Goal: Information Seeking & Learning: Learn about a topic

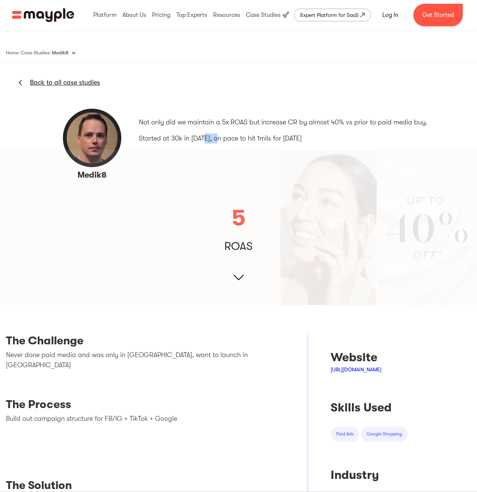
scroll to position [1, 0]
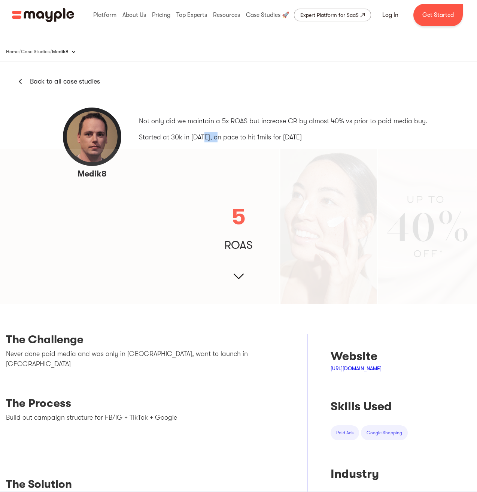
drag, startPoint x: 224, startPoint y: 137, endPoint x: 207, endPoint y: 138, distance: 16.5
click at [207, 138] on p "Started at 30k in [DATE], on pace to hit 1mils for [DATE]" at bounding box center [283, 137] width 289 height 10
drag, startPoint x: 233, startPoint y: 137, endPoint x: 306, endPoint y: 137, distance: 73.0
click at [305, 137] on p "Started at 30k in [DATE], on pace to hit 1mils for [DATE]" at bounding box center [283, 137] width 289 height 10
click at [307, 137] on p "Started at 30k in [DATE], on pace to hit 1mils for [DATE]" at bounding box center [283, 137] width 289 height 10
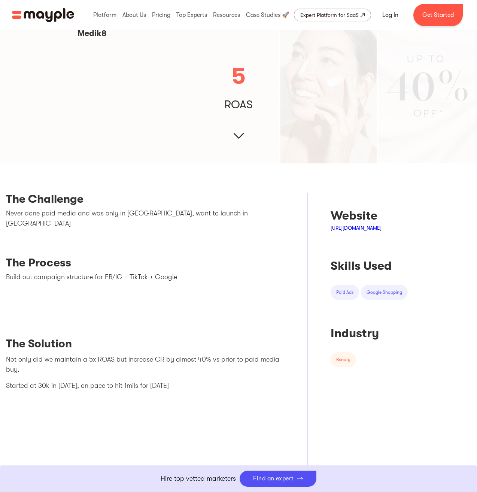
scroll to position [150, 0]
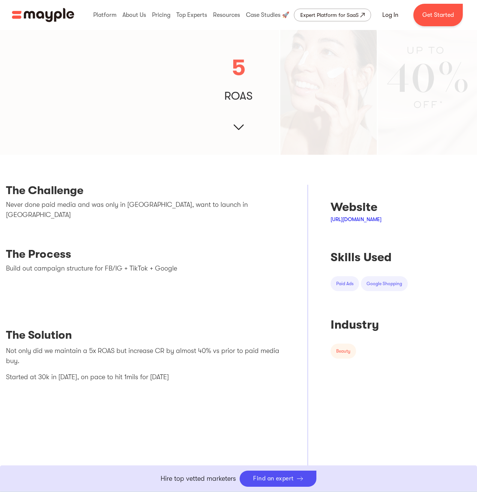
drag, startPoint x: 53, startPoint y: 204, endPoint x: 91, endPoint y: 204, distance: 37.8
click at [91, 204] on p "Never done paid media and was only in [GEOGRAPHIC_DATA], want to launch in [GEO…" at bounding box center [145, 210] width 279 height 20
drag, startPoint x: 85, startPoint y: 204, endPoint x: 206, endPoint y: 206, distance: 121.0
click at [206, 205] on p "Never done paid media and was only in [GEOGRAPHIC_DATA], want to launch in [GEO…" at bounding box center [145, 210] width 279 height 20
drag, startPoint x: 10, startPoint y: 257, endPoint x: 169, endPoint y: 255, distance: 159.5
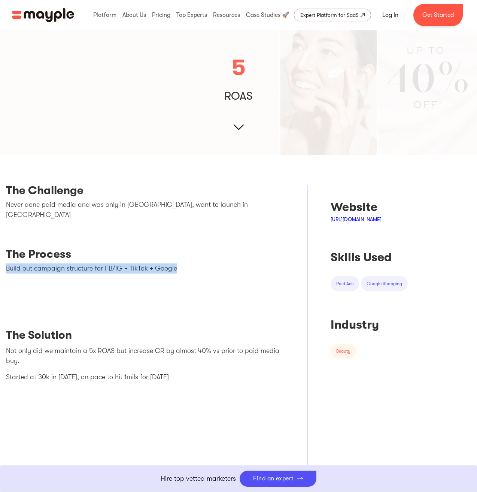
click at [174, 263] on p "Build out campaign structure for FB/IG + TikTok + Google" at bounding box center [145, 268] width 279 height 10
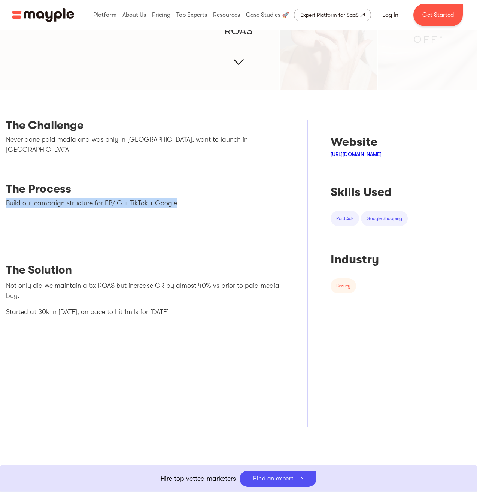
scroll to position [216, 0]
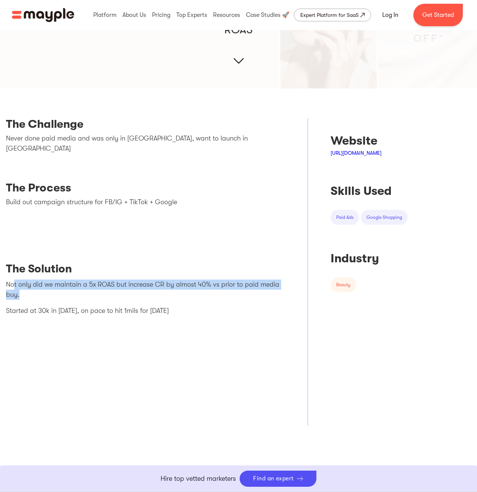
drag, startPoint x: 42, startPoint y: 275, endPoint x: 157, endPoint y: 283, distance: 114.9
click at [157, 283] on p "Not only did we maintain a 5x ROAS but increase CR by almost 40% vs prior to pa…" at bounding box center [145, 289] width 279 height 20
drag, startPoint x: 223, startPoint y: 285, endPoint x: 279, endPoint y: 280, distance: 55.6
click at [223, 285] on p "Not only did we maintain a 5x ROAS but increase CR by almost 40% vs prior to pa…" at bounding box center [145, 289] width 279 height 20
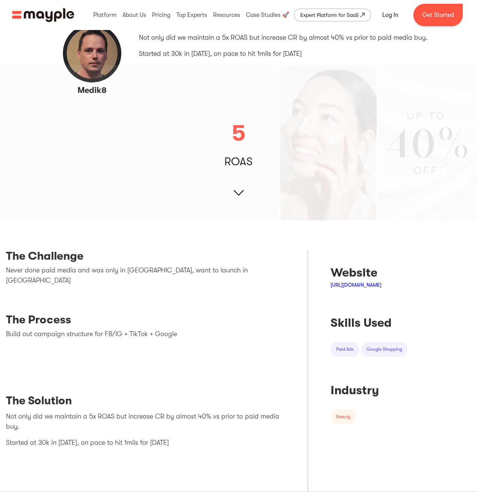
scroll to position [0, 0]
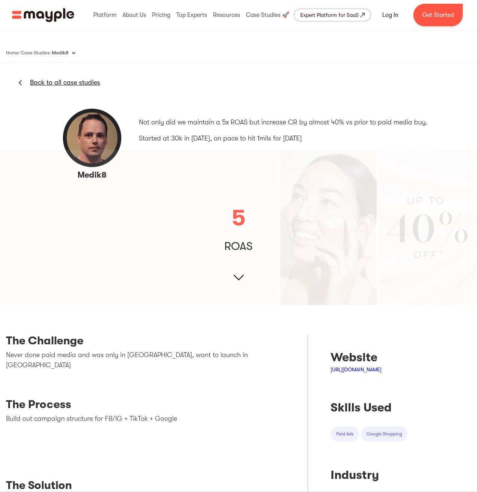
click at [233, 274] on img at bounding box center [238, 227] width 477 height 155
